Goal: Task Accomplishment & Management: Manage account settings

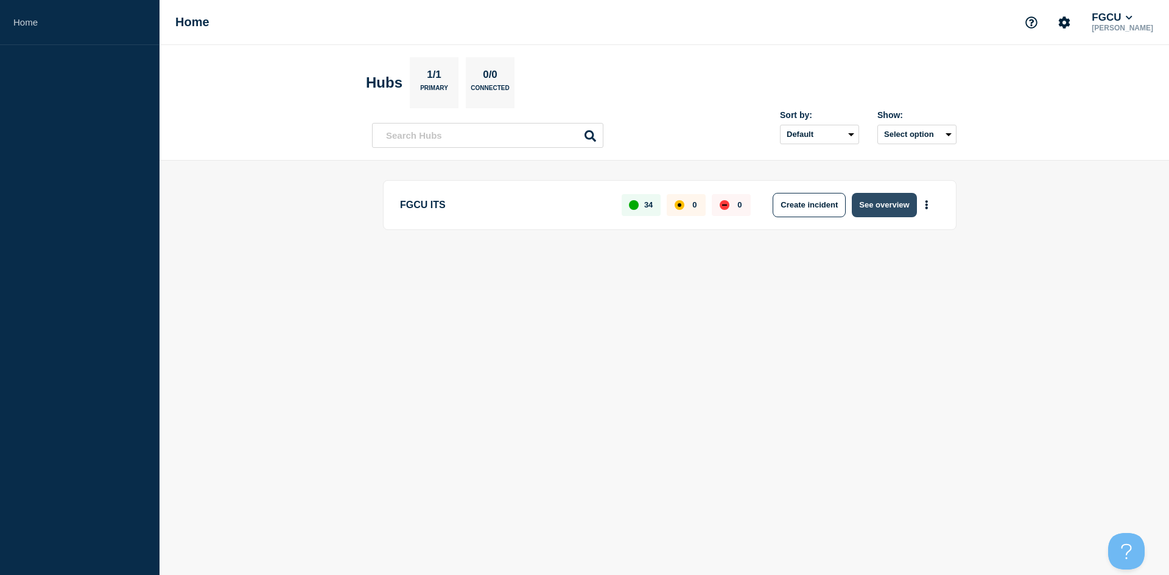
click at [883, 208] on button "See overview" at bounding box center [884, 205] width 65 height 24
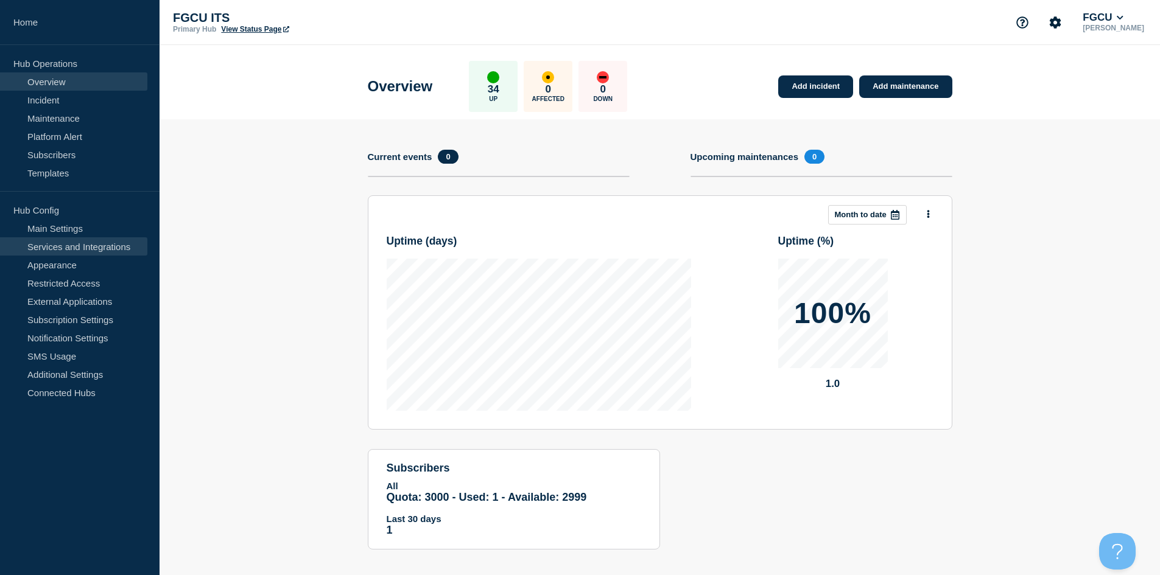
drag, startPoint x: 70, startPoint y: 251, endPoint x: 77, endPoint y: 253, distance: 6.8
click at [70, 251] on link "Services and Integrations" at bounding box center [73, 246] width 147 height 18
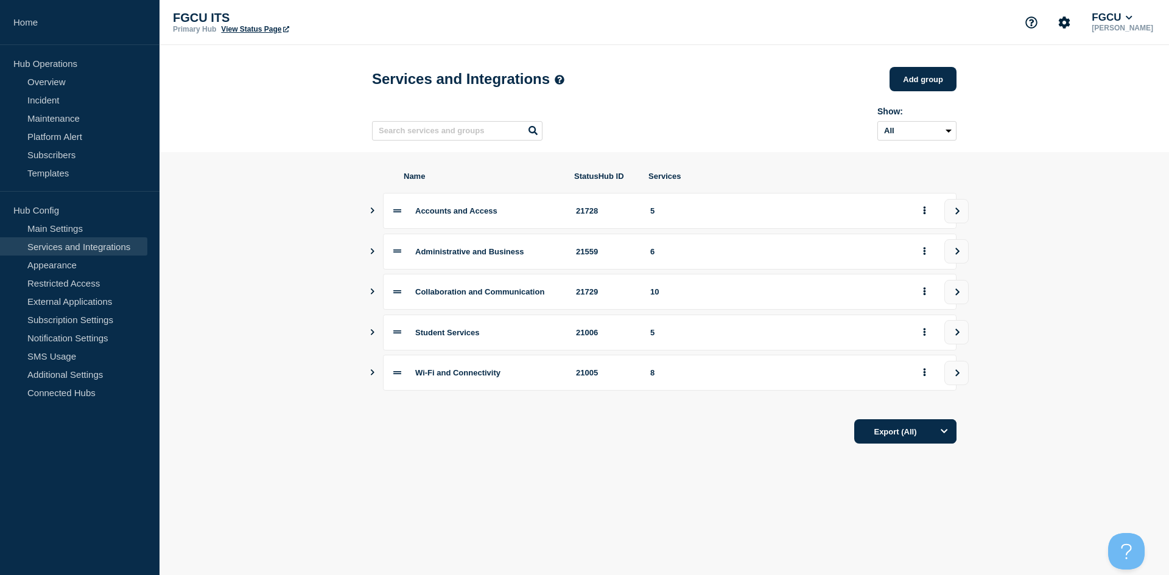
click at [372, 376] on icon "Show services" at bounding box center [372, 373] width 8 height 6
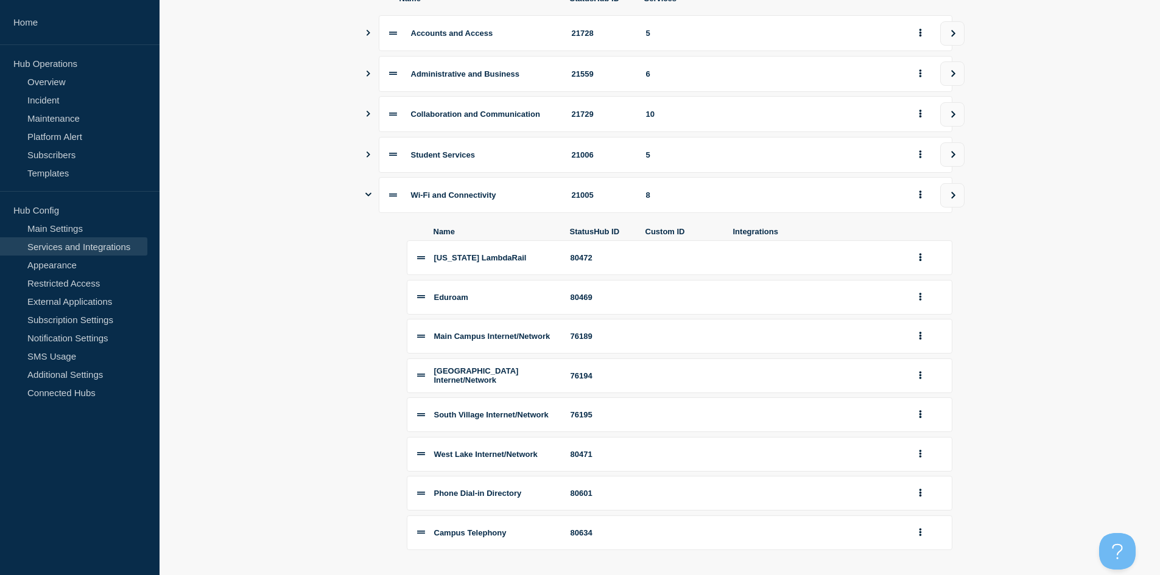
scroll to position [157, 0]
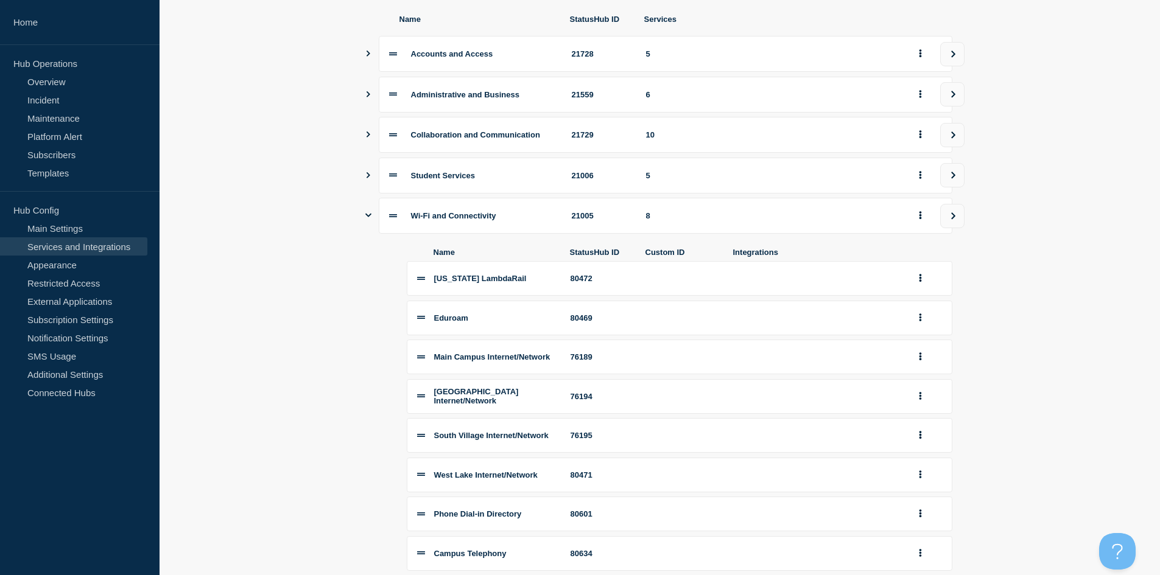
click at [368, 178] on icon "Show services" at bounding box center [369, 175] width 4 height 6
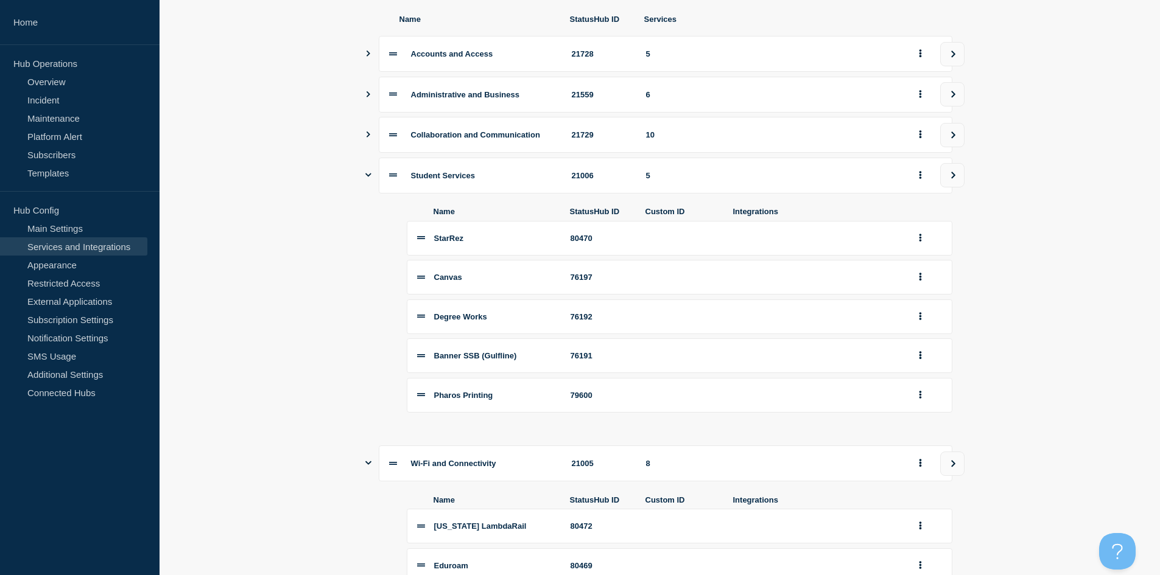
click at [367, 145] on button "Show services" at bounding box center [368, 135] width 6 height 36
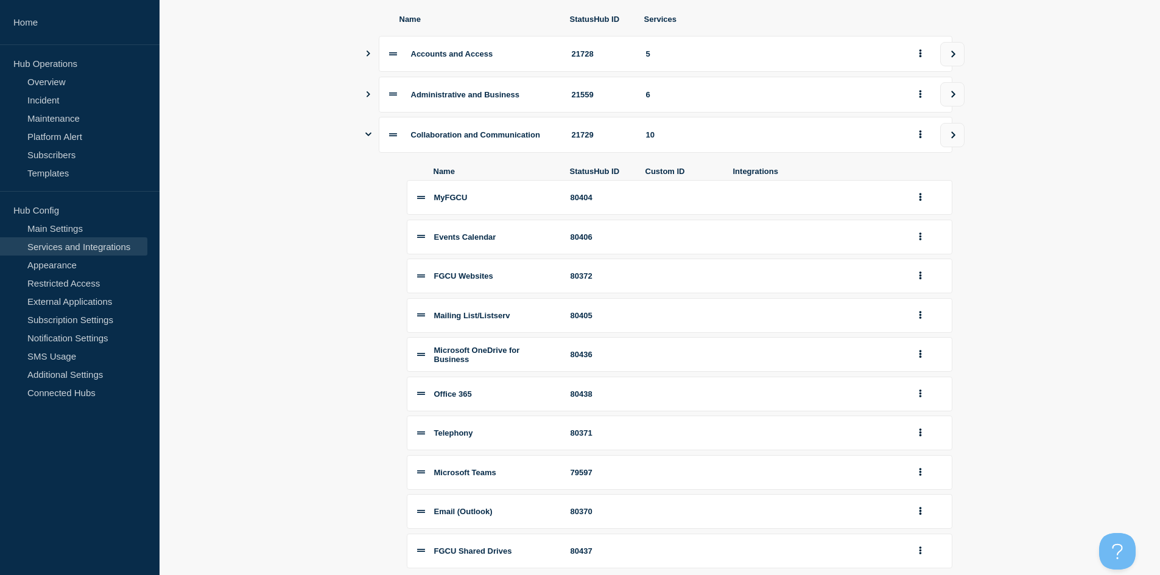
click at [366, 97] on icon "Show services" at bounding box center [368, 94] width 8 height 6
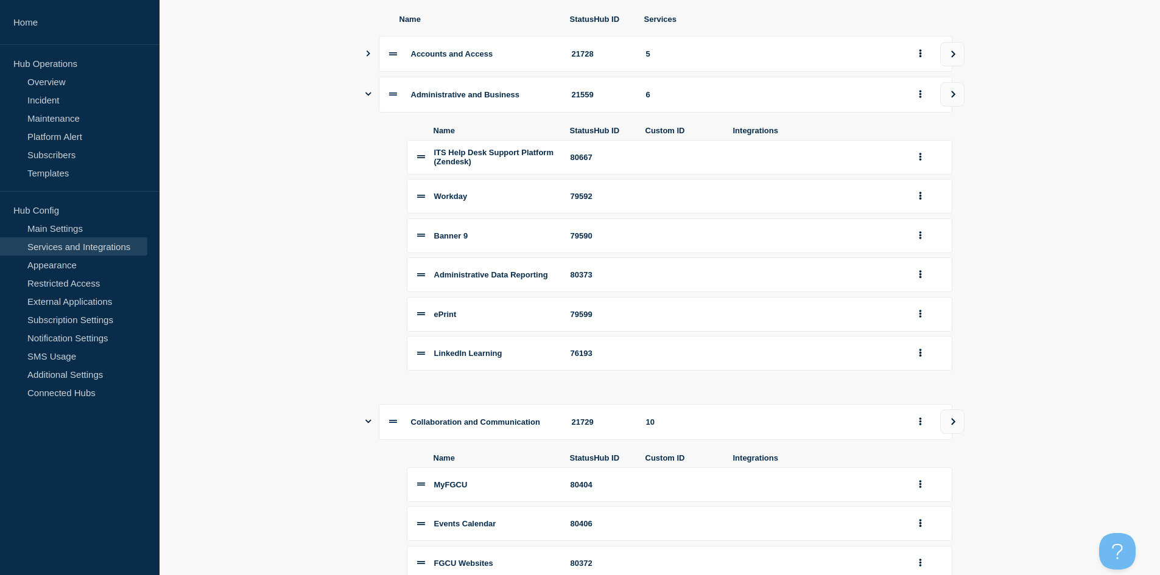
click at [369, 57] on icon "Show services" at bounding box center [369, 54] width 4 height 6
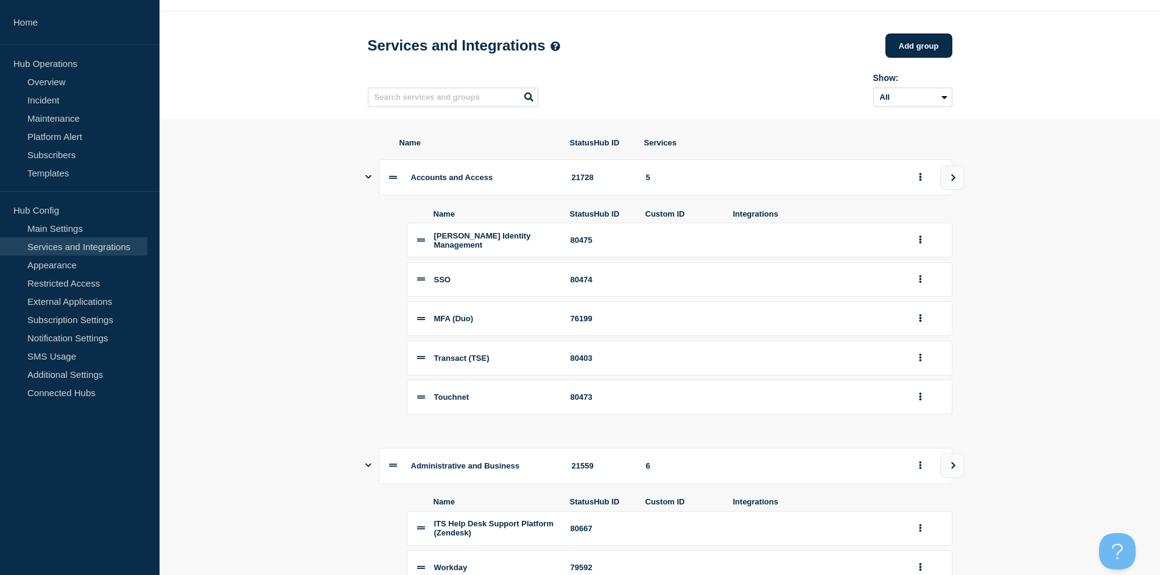
scroll to position [3, 0]
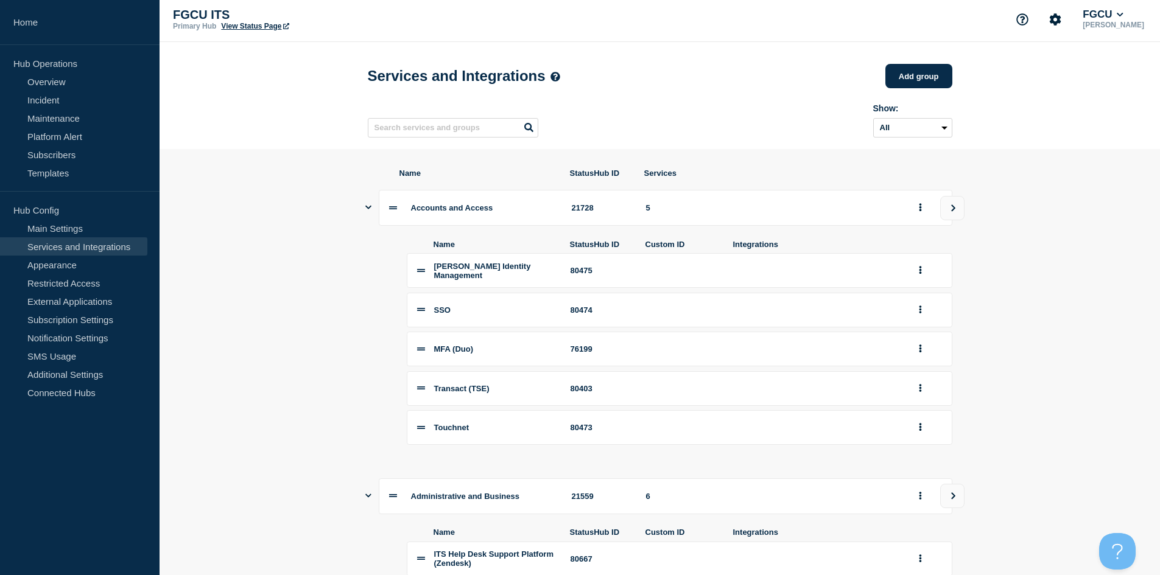
click at [367, 211] on icon "Show services" at bounding box center [368, 207] width 6 height 8
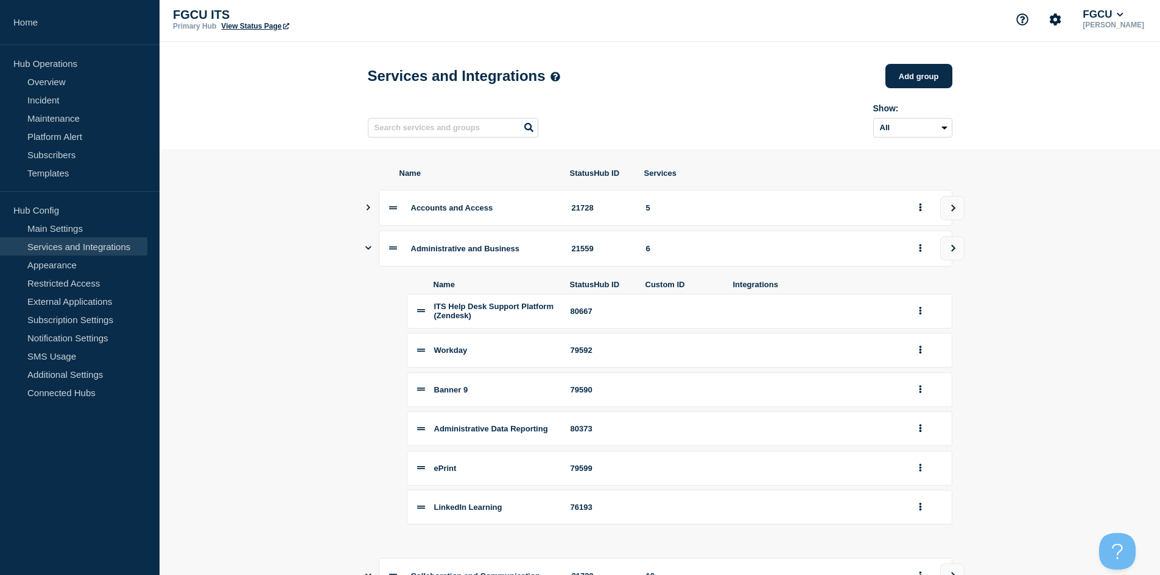
click at [368, 250] on icon "Show services" at bounding box center [368, 248] width 6 height 8
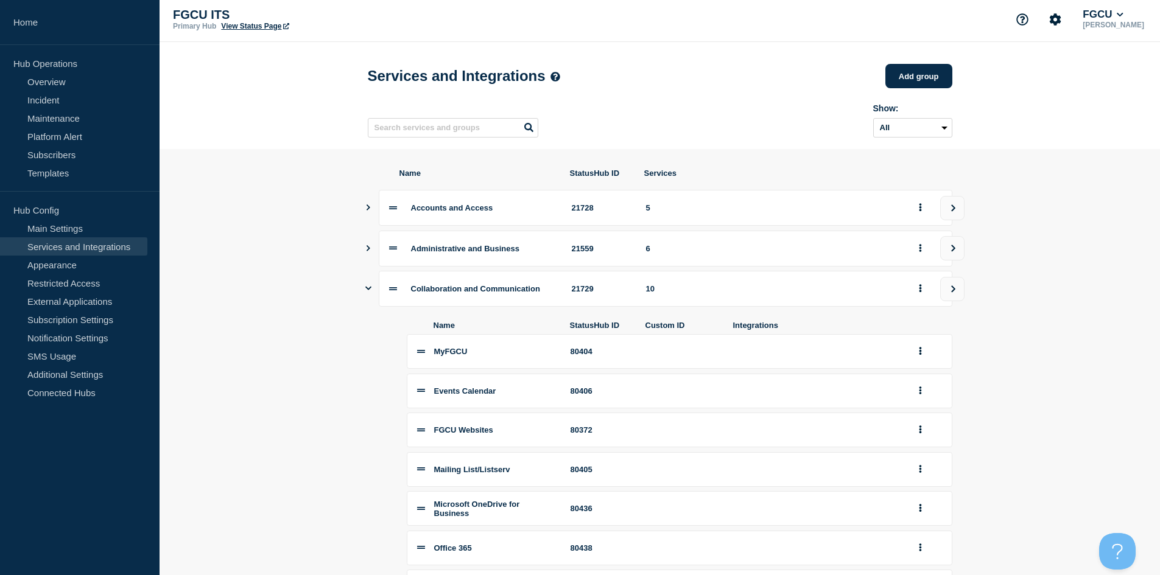
click at [368, 290] on icon "Show services" at bounding box center [368, 289] width 6 height 4
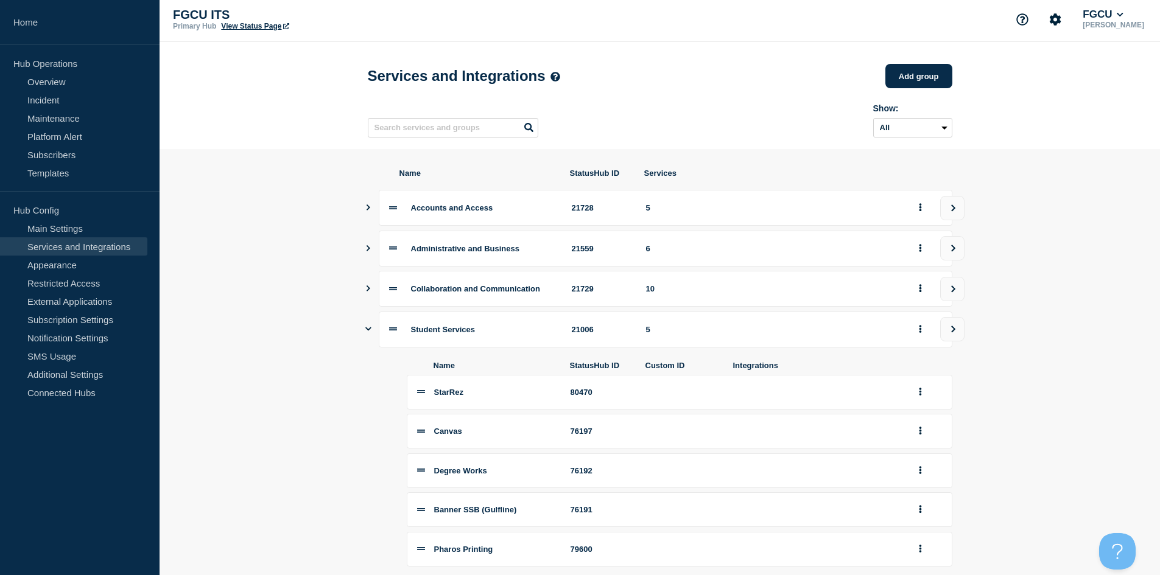
click at [368, 331] on icon "Show services" at bounding box center [368, 330] width 6 height 4
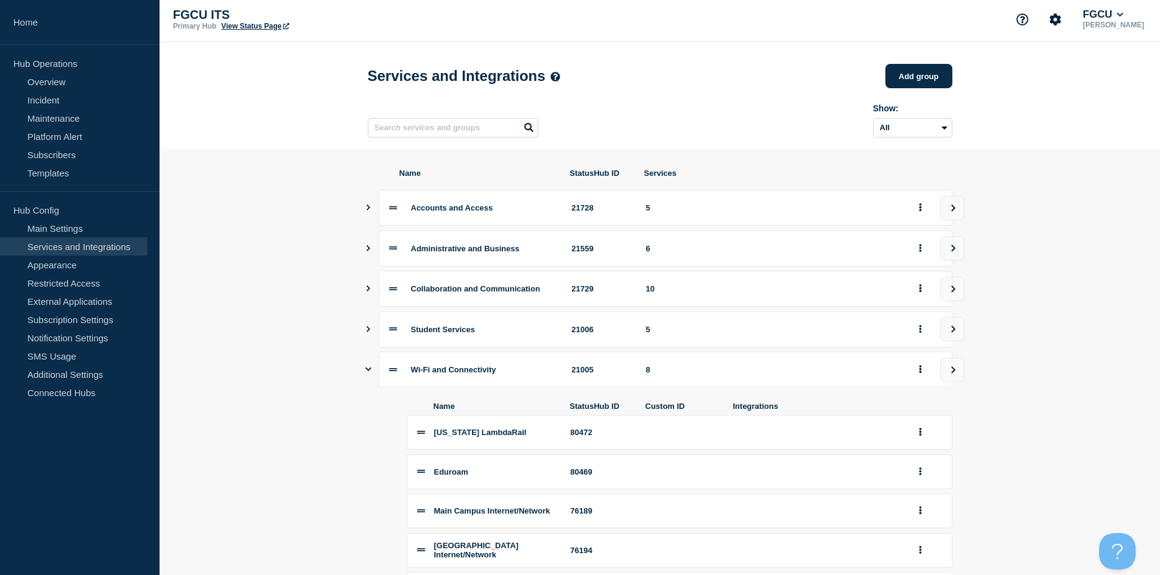
click at [367, 373] on icon "Show services" at bounding box center [368, 369] width 6 height 8
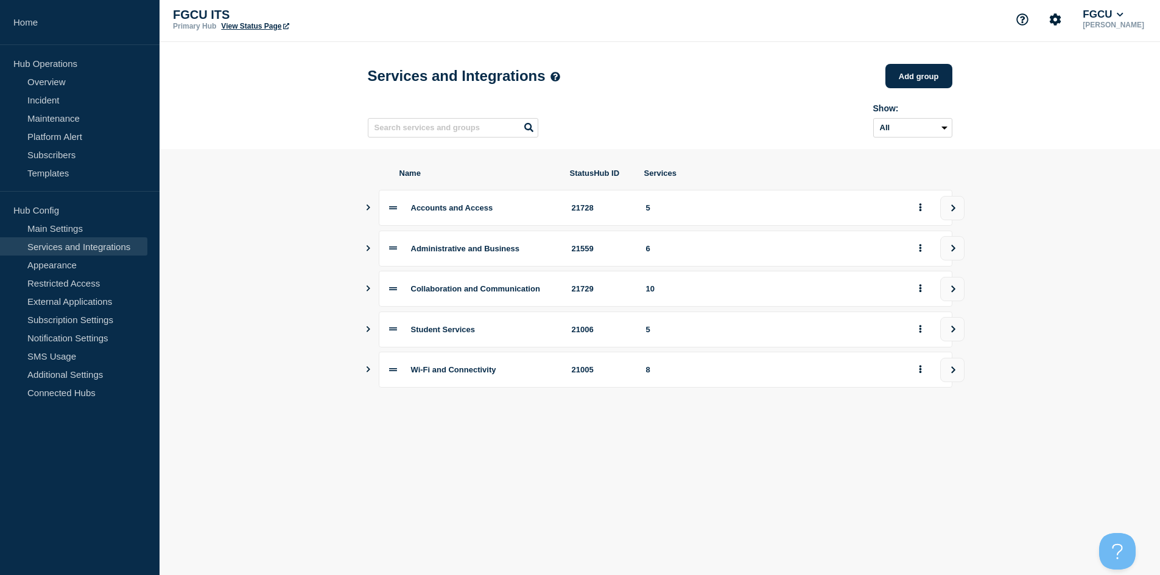
scroll to position [0, 0]
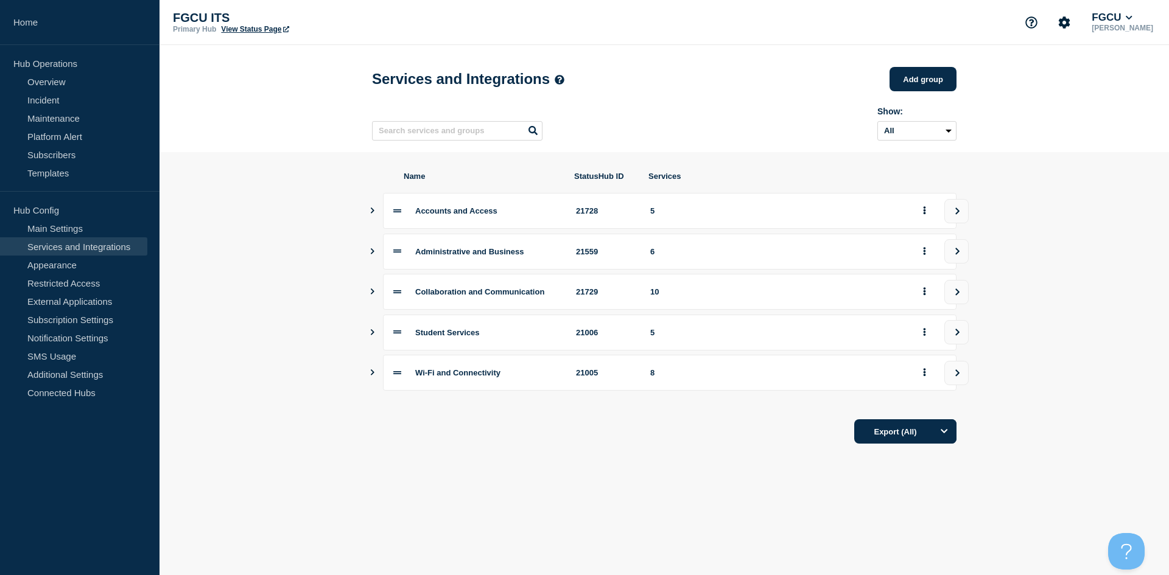
click at [262, 27] on link "View Status Page" at bounding box center [255, 29] width 68 height 9
drag, startPoint x: 313, startPoint y: 427, endPoint x: 335, endPoint y: 415, distance: 24.8
click at [313, 427] on section "Name StatusHub ID Services Accounts and Access 21728 5 Administrative and Busin…" at bounding box center [665, 307] width 1010 height 311
click at [373, 335] on icon "Show services" at bounding box center [372, 332] width 8 height 6
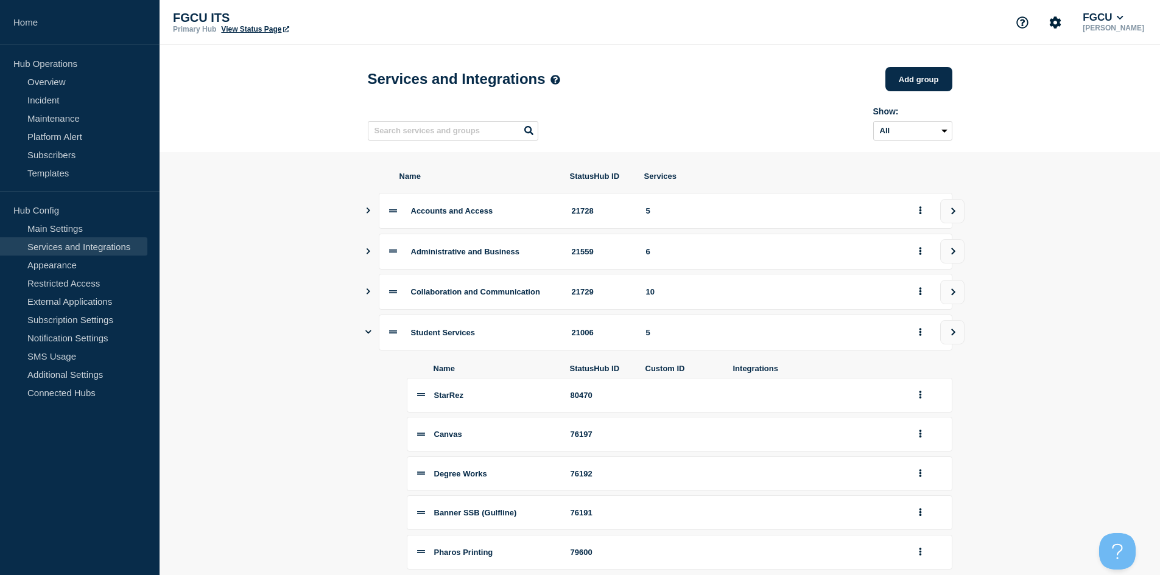
drag, startPoint x: 371, startPoint y: 342, endPoint x: 333, endPoint y: 248, distance: 101.3
click at [371, 342] on div "Student Services 21006 5" at bounding box center [660, 333] width 585 height 36
click at [369, 334] on icon "Show services" at bounding box center [368, 333] width 6 height 4
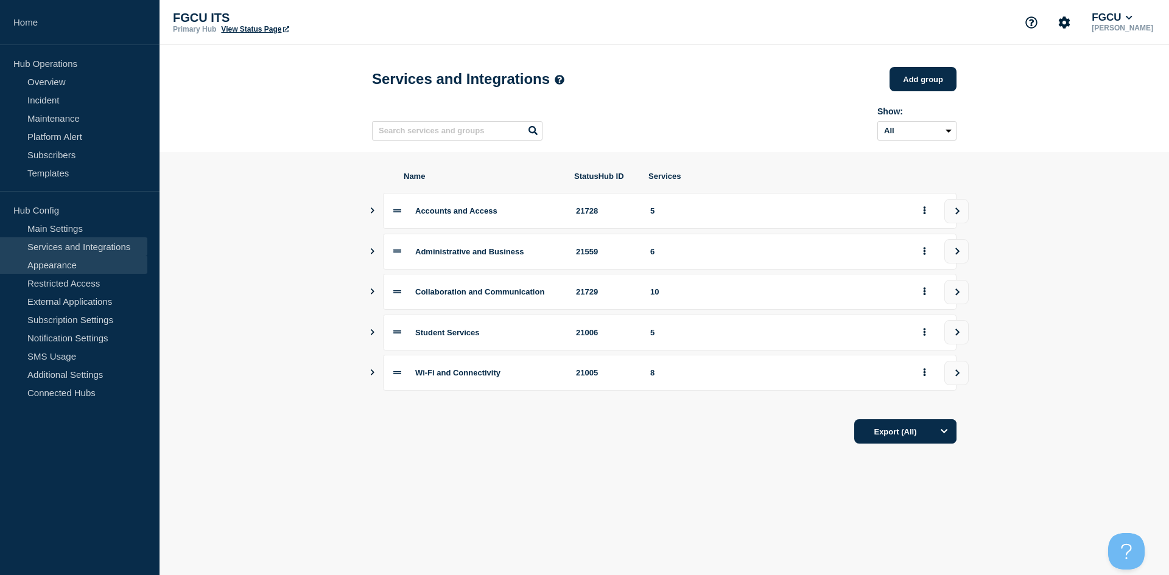
click at [85, 270] on link "Appearance" at bounding box center [73, 265] width 147 height 18
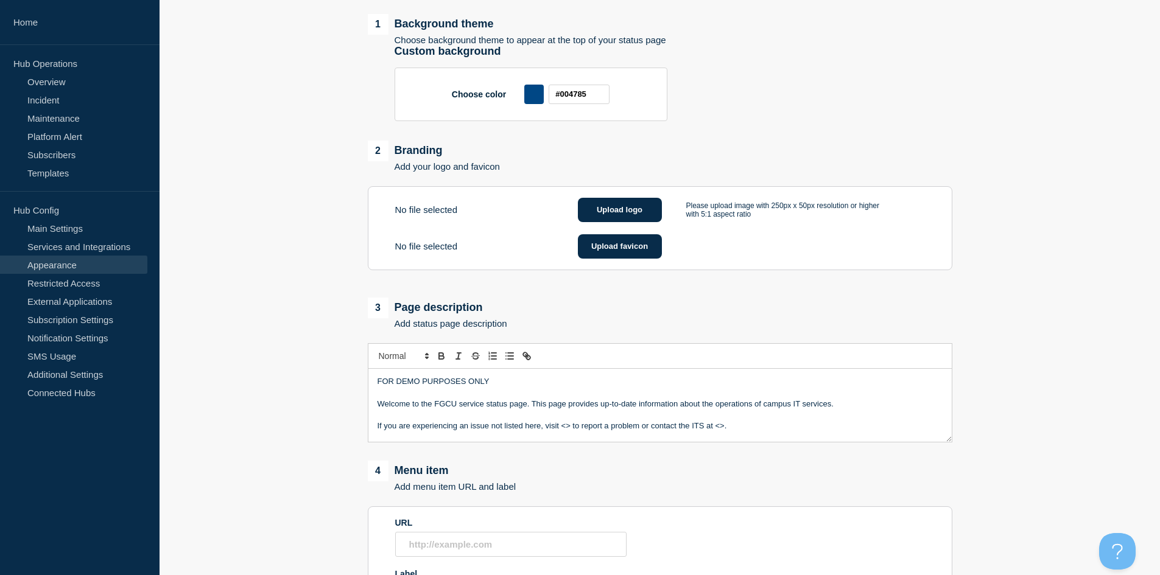
scroll to position [305, 0]
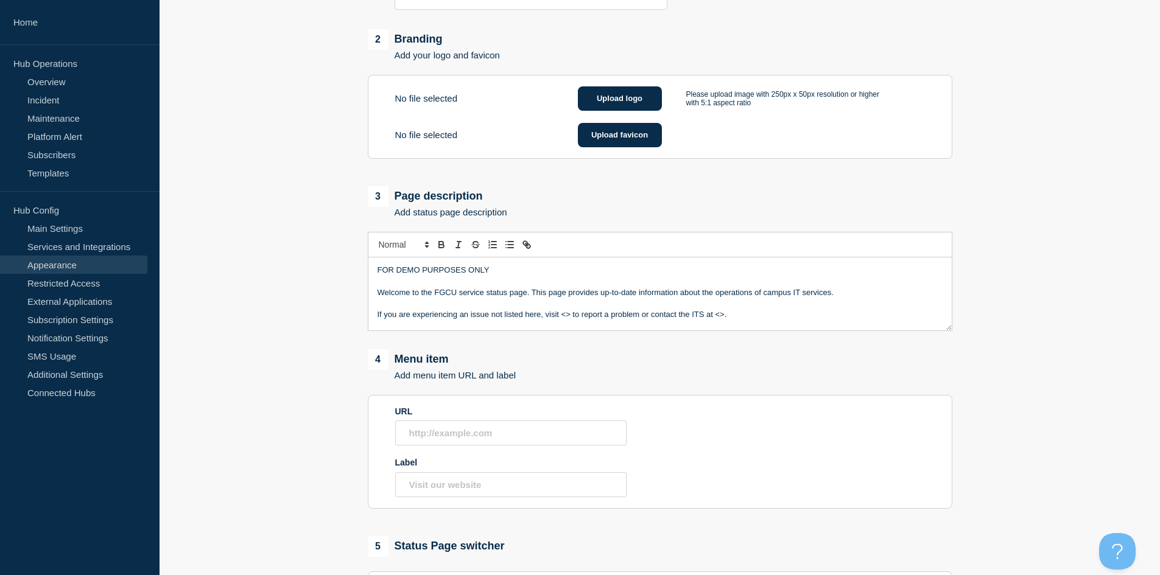
click at [258, 343] on main "1 Background theme Choose background theme to appear at the top of your status …" at bounding box center [660, 304] width 1000 height 865
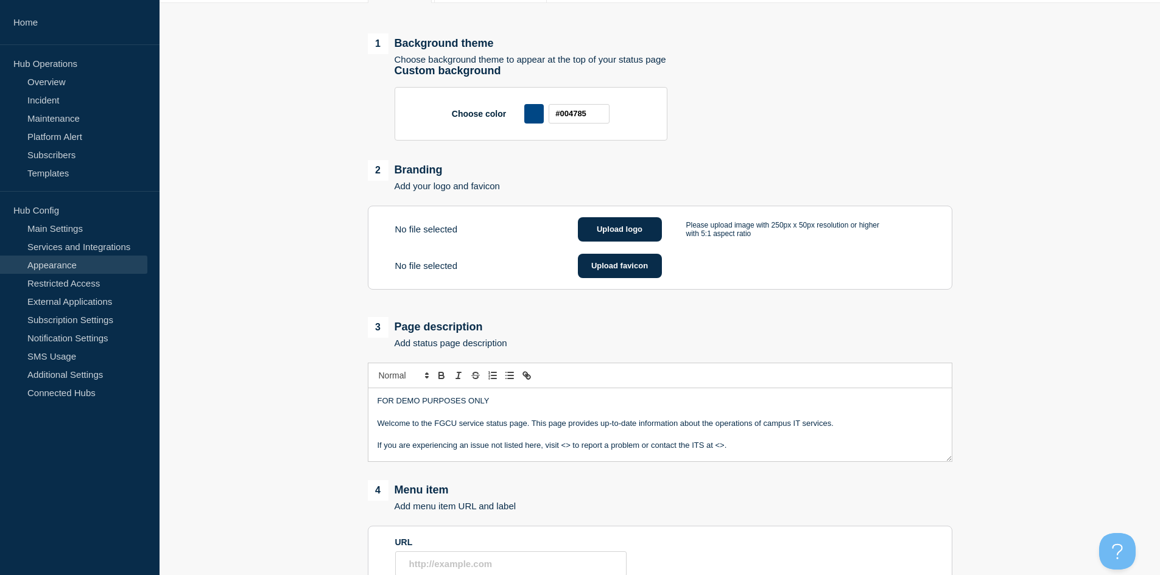
scroll to position [0, 0]
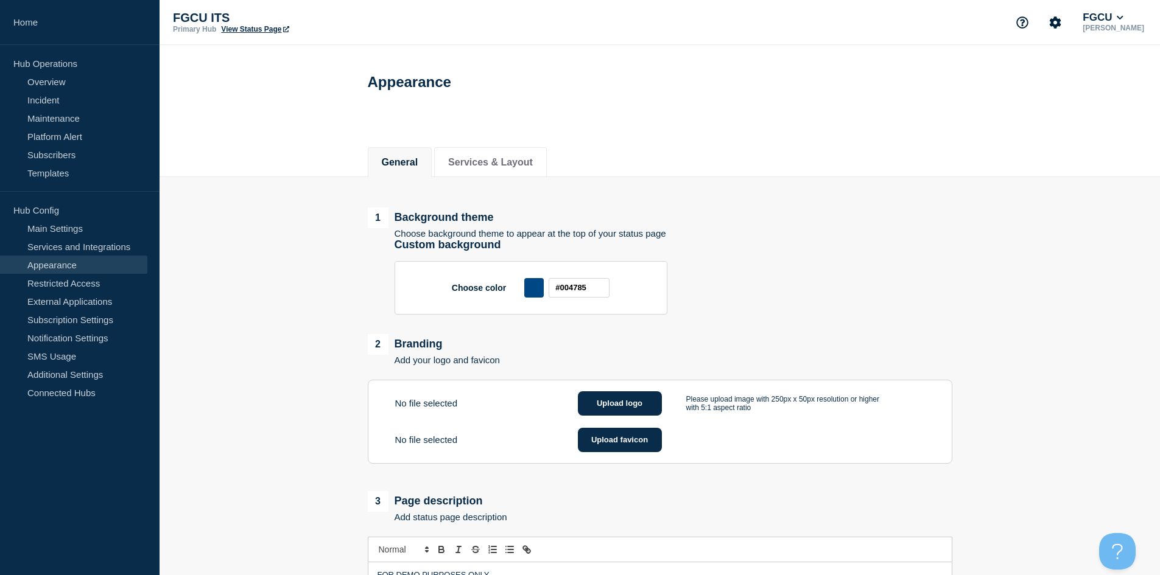
click at [61, 246] on link "Services and Integrations" at bounding box center [73, 246] width 147 height 18
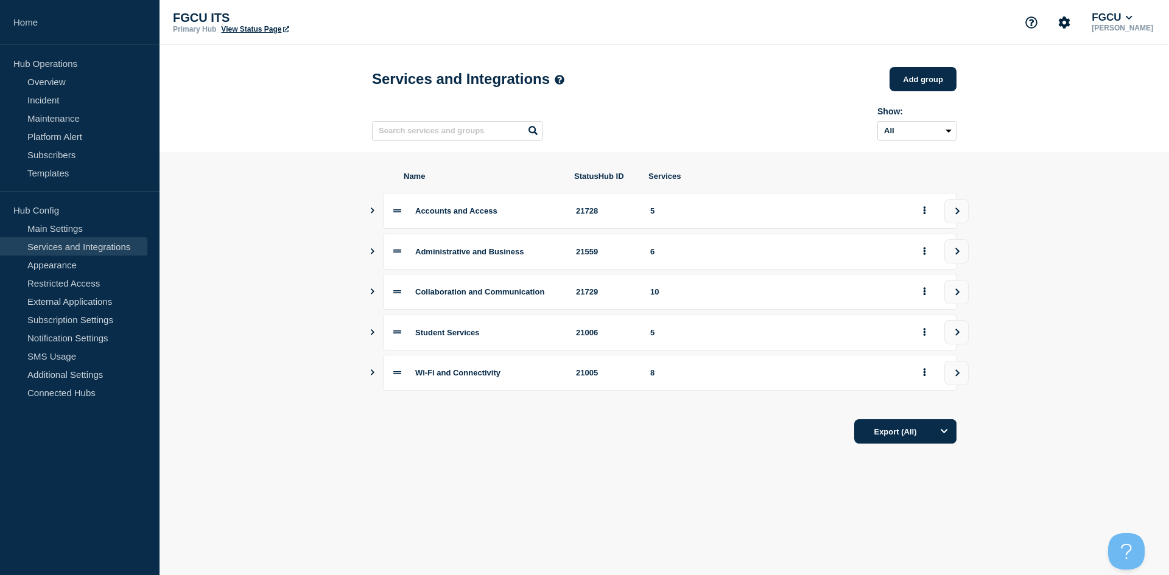
click at [376, 255] on icon "Show services" at bounding box center [372, 251] width 8 height 6
click at [373, 255] on icon "Show services" at bounding box center [373, 251] width 6 height 8
click at [373, 255] on icon "Show services" at bounding box center [373, 251] width 4 height 6
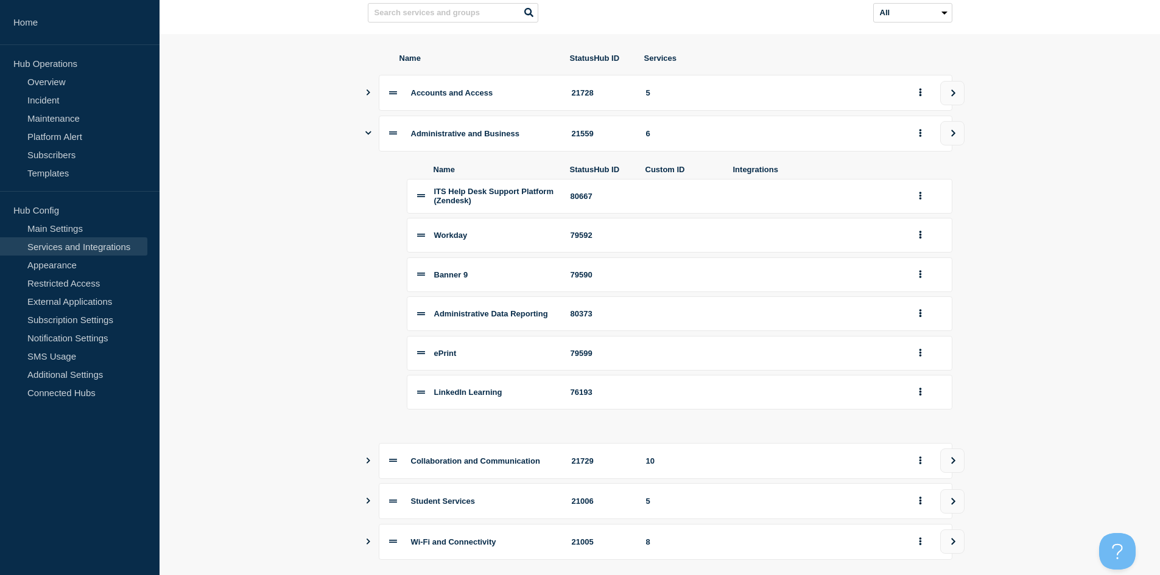
scroll to position [122, 0]
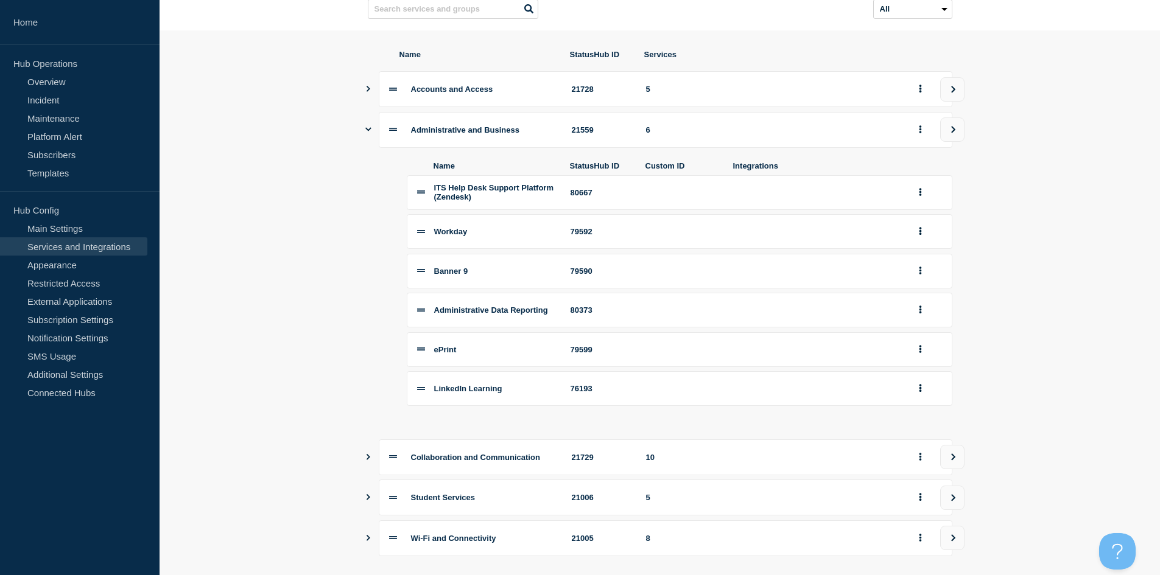
click at [581, 197] on div "80667" at bounding box center [601, 192] width 61 height 9
drag, startPoint x: 581, startPoint y: 199, endPoint x: 611, endPoint y: 213, distance: 33.3
click at [581, 197] on div "80667" at bounding box center [601, 192] width 61 height 9
drag, startPoint x: 649, startPoint y: 94, endPoint x: 642, endPoint y: 93, distance: 7.4
click at [642, 93] on div "Accounts and Access 21728 5" at bounding box center [666, 89] width 574 height 36
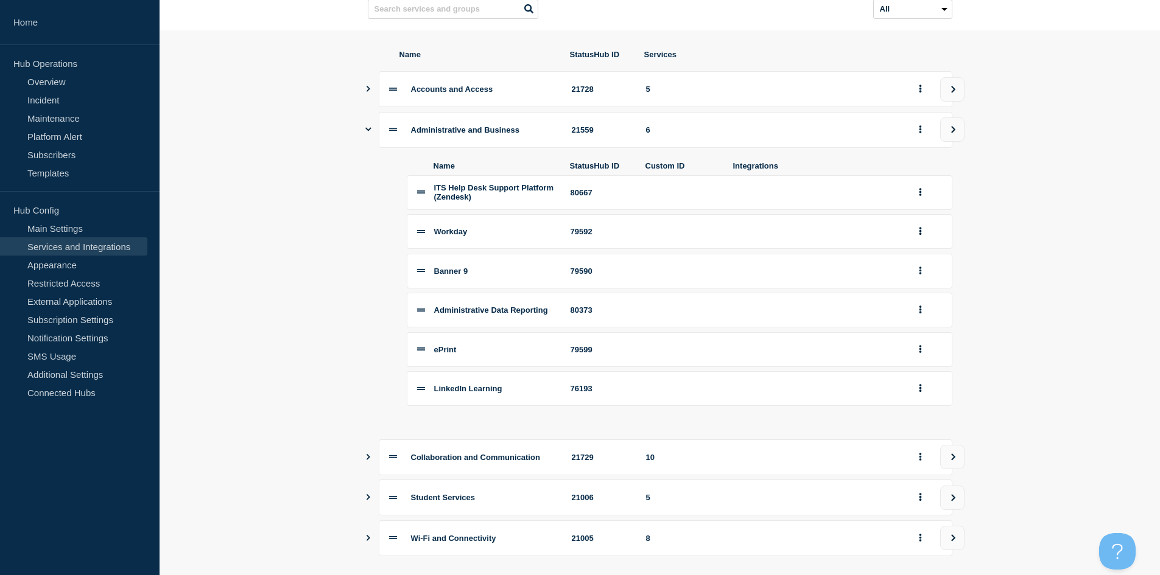
click at [590, 197] on div "80667" at bounding box center [601, 192] width 61 height 9
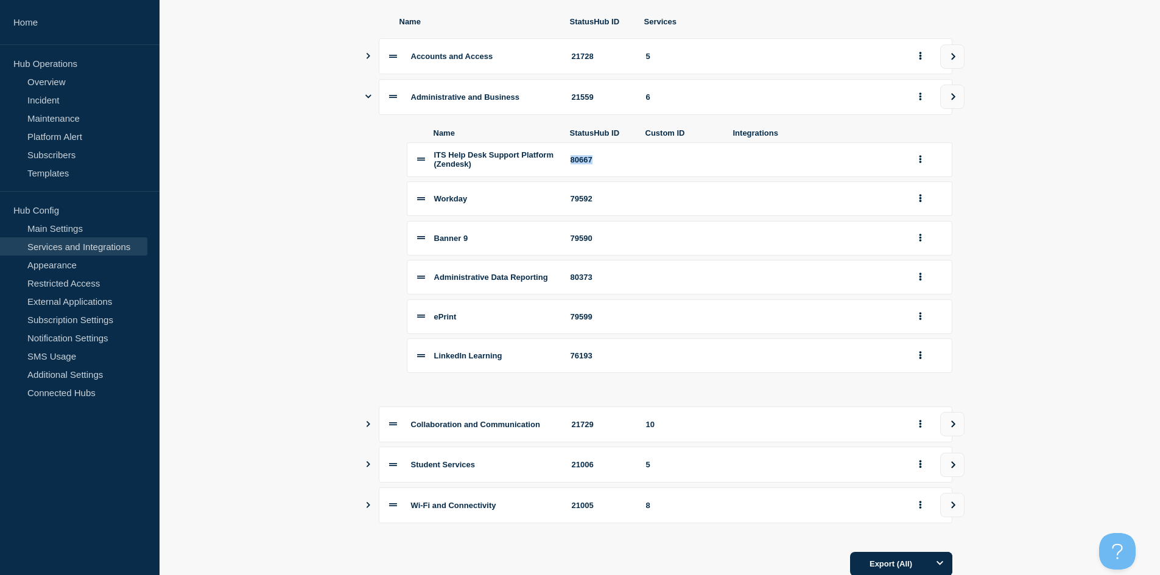
scroll to position [183, 0]
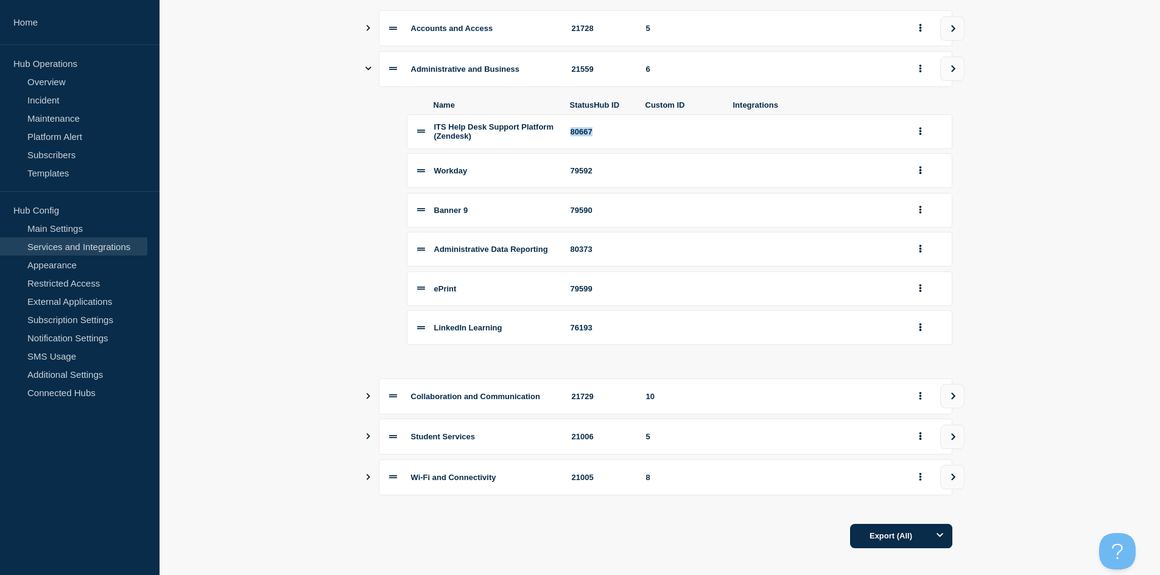
click at [370, 399] on icon "Show services" at bounding box center [369, 396] width 4 height 6
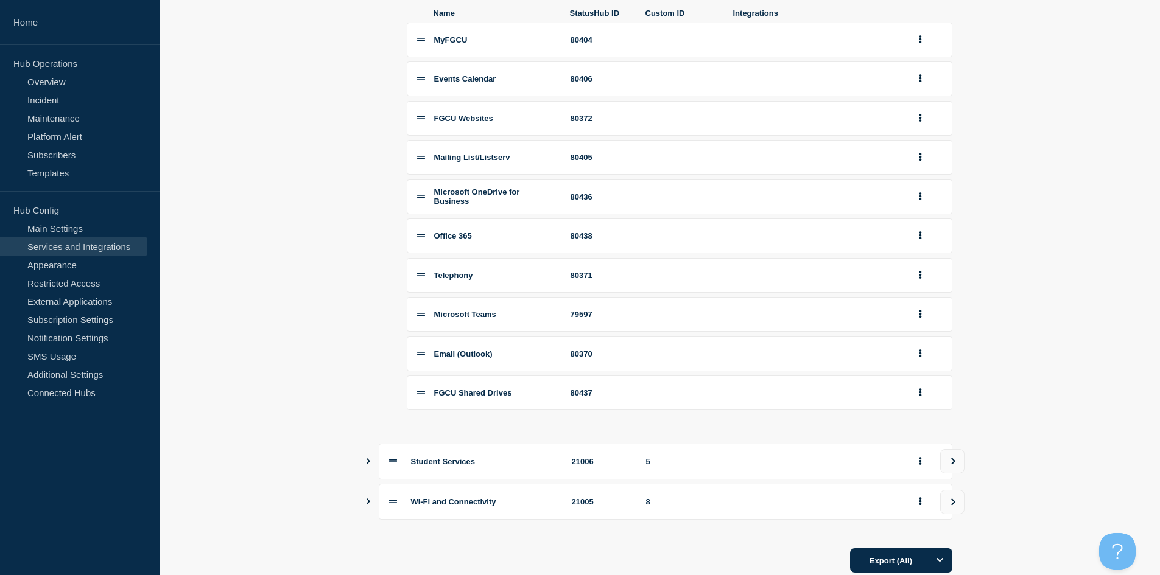
scroll to position [657, 0]
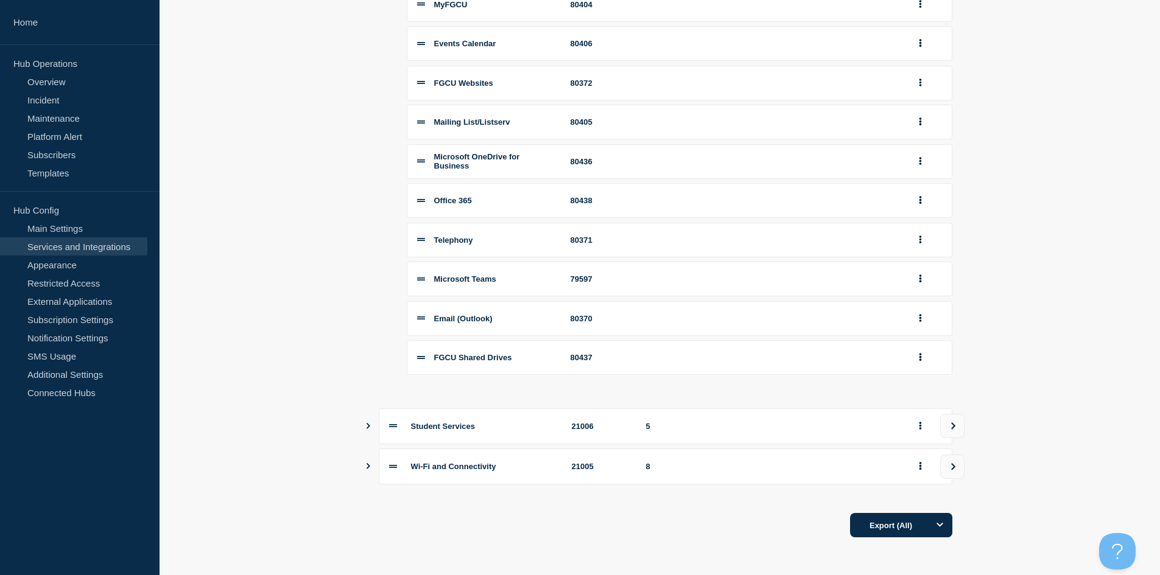
drag, startPoint x: 367, startPoint y: 468, endPoint x: 362, endPoint y: 459, distance: 10.1
click at [367, 468] on icon "Show services" at bounding box center [368, 466] width 8 height 6
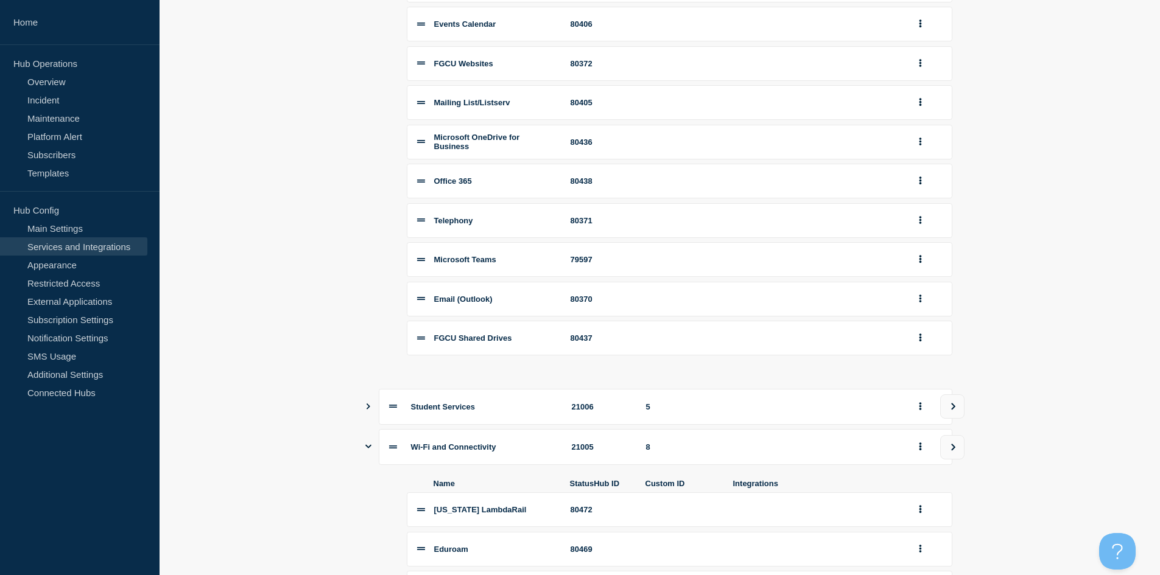
click at [370, 410] on icon "Show services" at bounding box center [368, 407] width 8 height 6
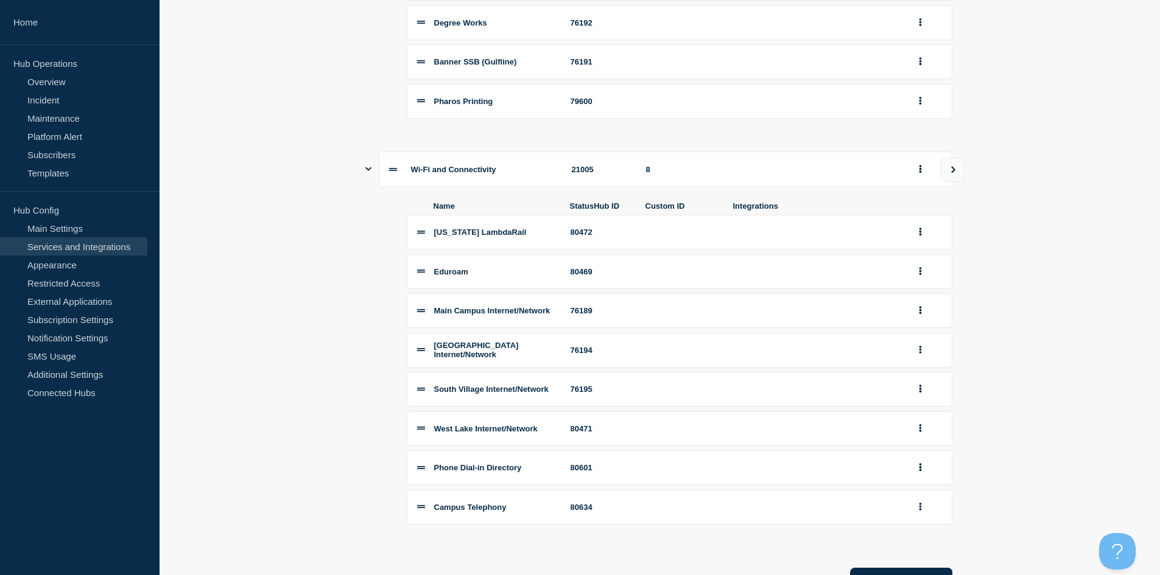
scroll to position [1273, 0]
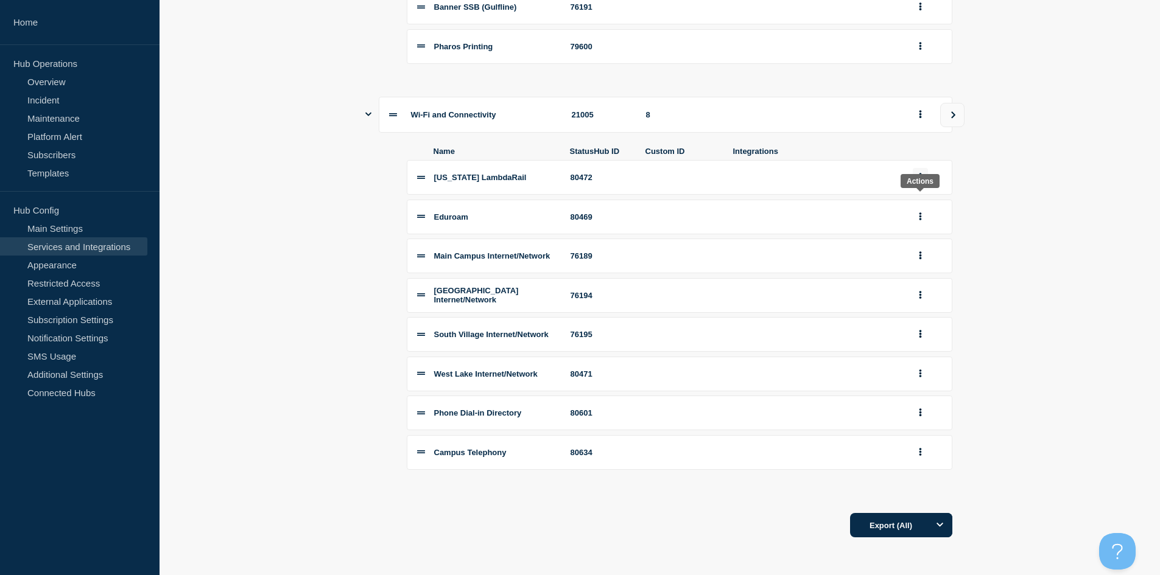
click at [917, 168] on button "group actions" at bounding box center [920, 177] width 15 height 19
click at [919, 173] on icon "group actions" at bounding box center [920, 177] width 3 height 8
drag, startPoint x: 1007, startPoint y: 181, endPoint x: 947, endPoint y: 173, distance: 60.3
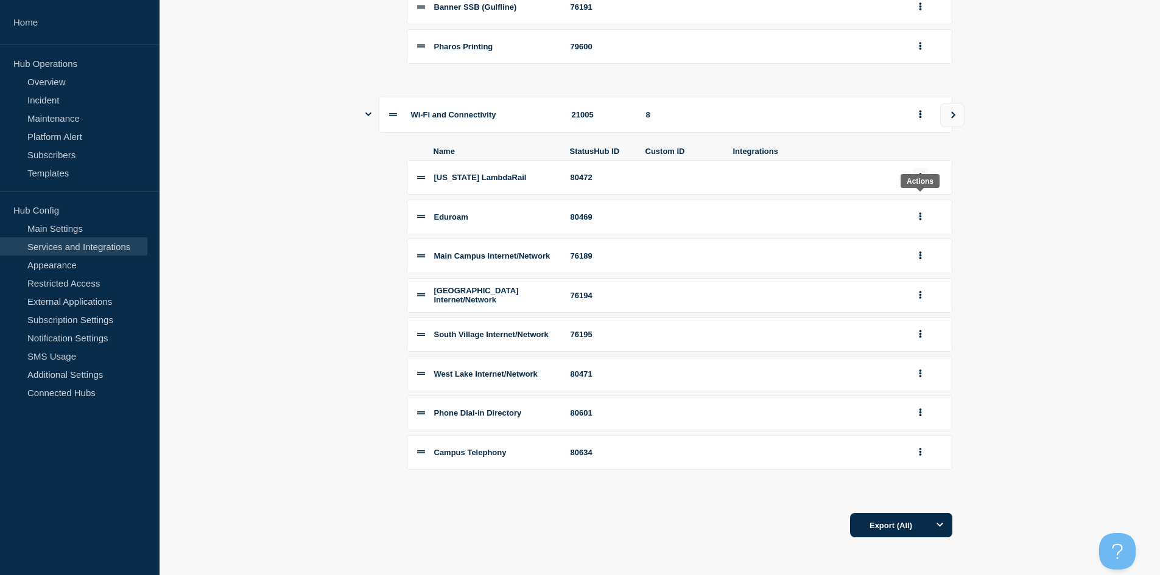
click at [920, 174] on icon "group actions" at bounding box center [920, 178] width 2 height 8
drag, startPoint x: 477, startPoint y: 203, endPoint x: 430, endPoint y: 206, distance: 46.4
click at [430, 206] on li "Eduroam 80469" at bounding box center [680, 217] width 546 height 35
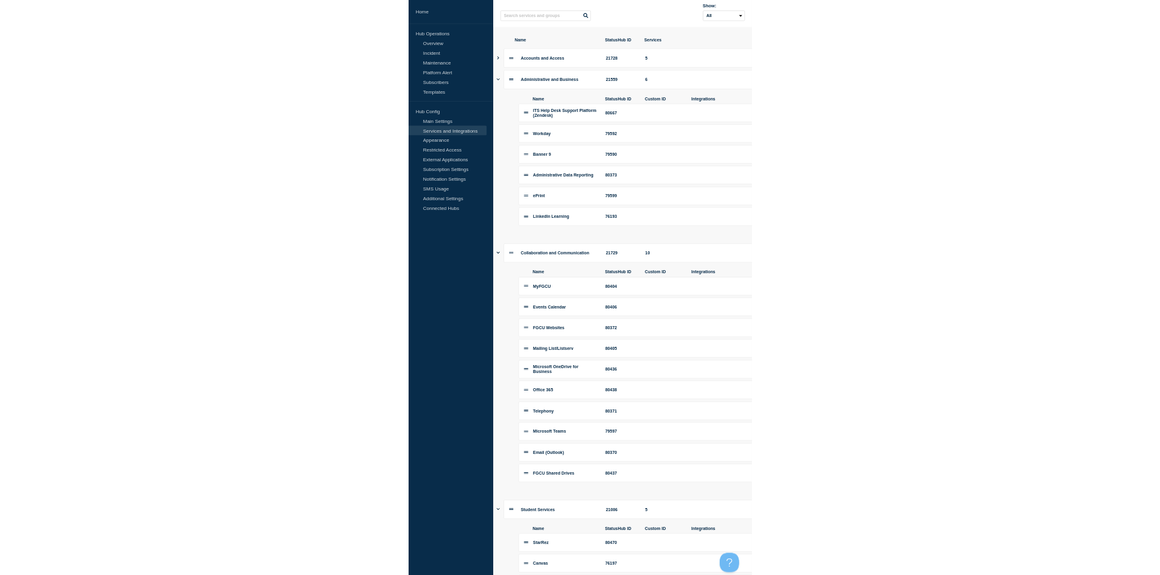
scroll to position [0, 0]
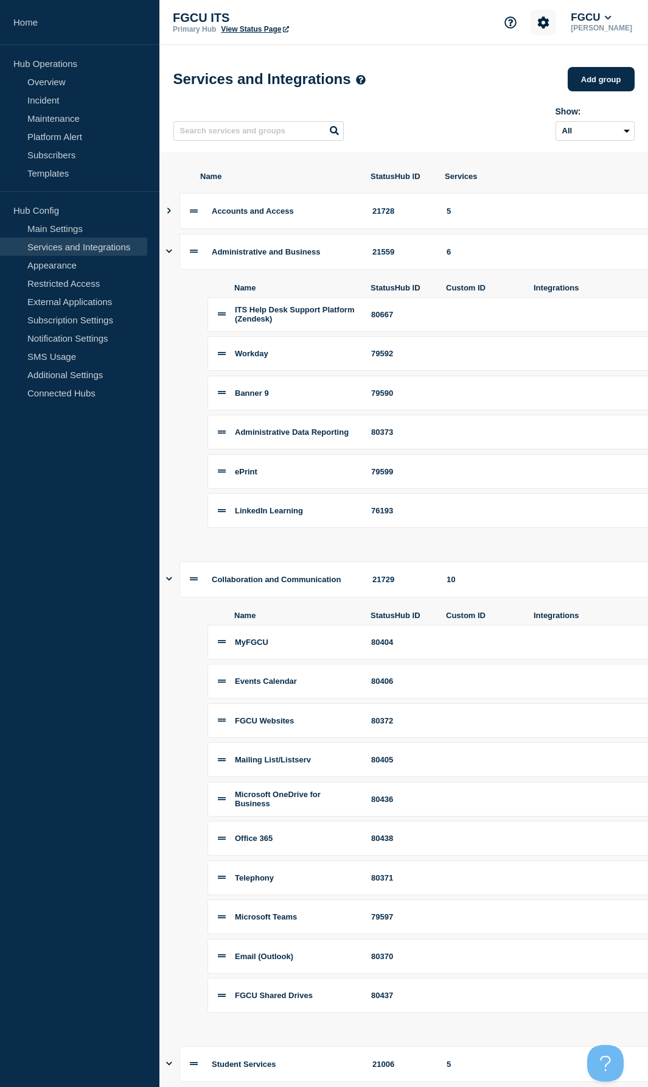
click at [550, 23] on icon "Account settings" at bounding box center [544, 22] width 12 height 12
click at [545, 67] on link "Team Members" at bounding box center [556, 72] width 63 height 10
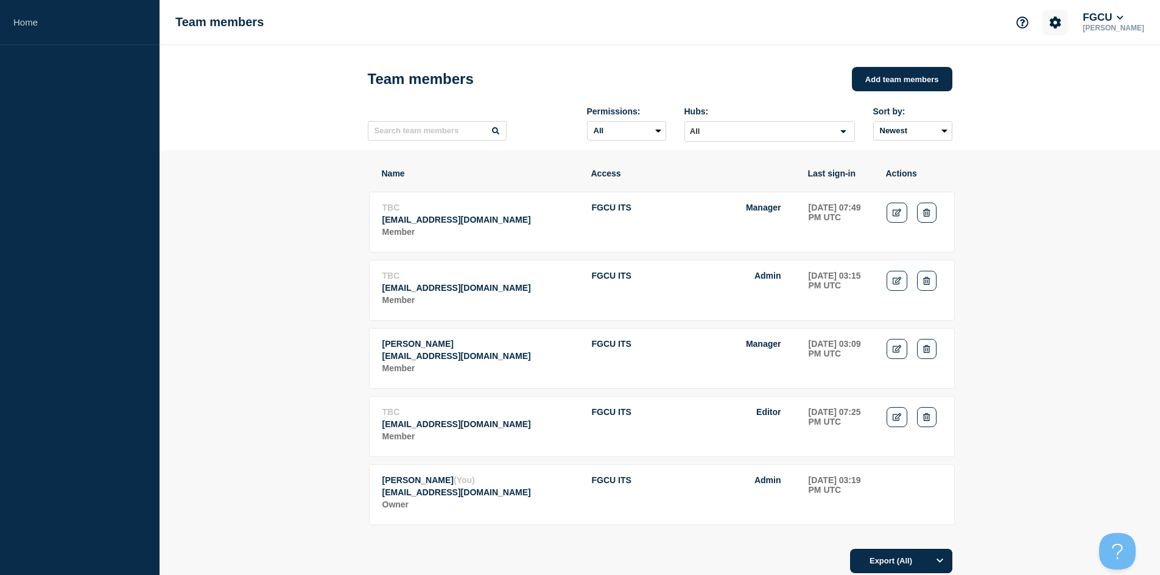
click at [1061, 23] on icon "Account settings" at bounding box center [1055, 22] width 12 height 12
click at [1052, 104] on link "Billing" at bounding box center [1049, 102] width 24 height 10
